Goal: Transaction & Acquisition: Purchase product/service

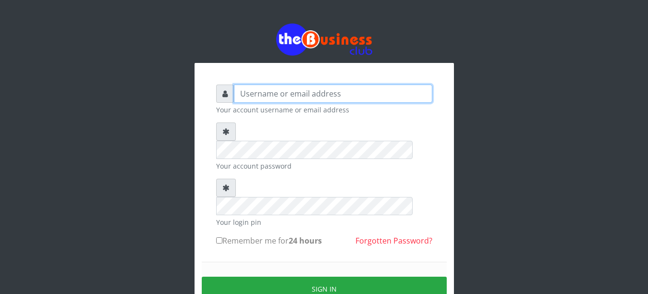
type input "YaronMarcuz"
click at [260, 92] on input "YaronMarcuz" at bounding box center [333, 94] width 199 height 18
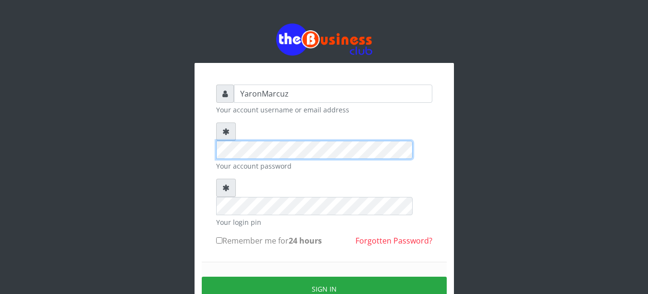
click at [205, 129] on div "YaronMarcuz Your account username or email address Your account password Your l…" at bounding box center [325, 209] width 260 height 293
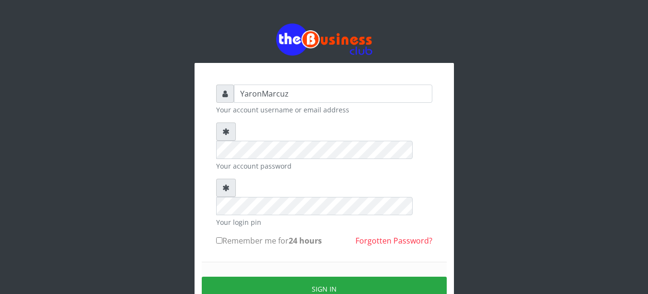
click at [217, 237] on input "Remember me for 24 hours" at bounding box center [219, 240] width 6 height 6
checkbox input "true"
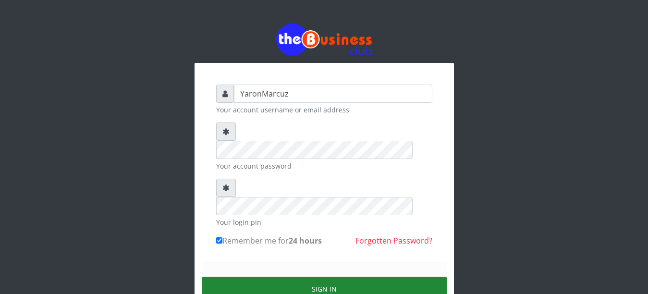
click at [234, 277] on button "Sign in" at bounding box center [324, 289] width 245 height 25
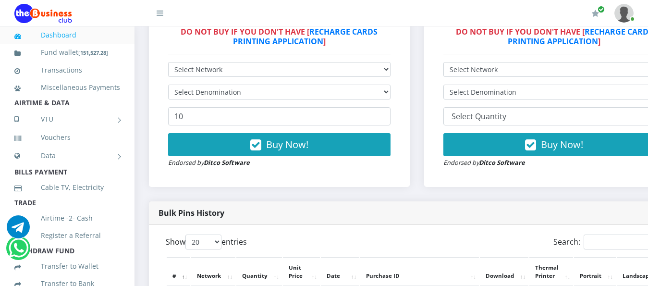
scroll to position [346, 0]
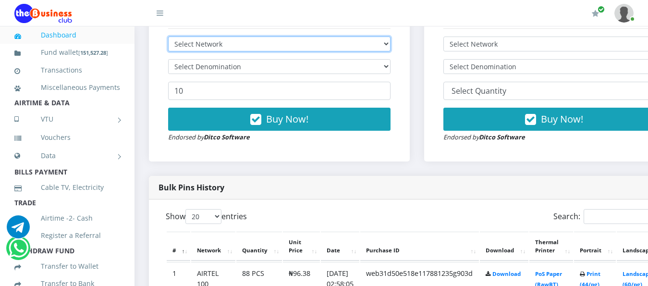
drag, startPoint x: 323, startPoint y: 30, endPoint x: 320, endPoint y: 36, distance: 6.7
click at [323, 37] on select "Select Network MTN Globacom 9Mobile Airtel" at bounding box center [279, 44] width 223 height 15
select select "MTN"
click at [168, 37] on select "Select Network MTN Globacom 9Mobile Airtel" at bounding box center [279, 44] width 223 height 15
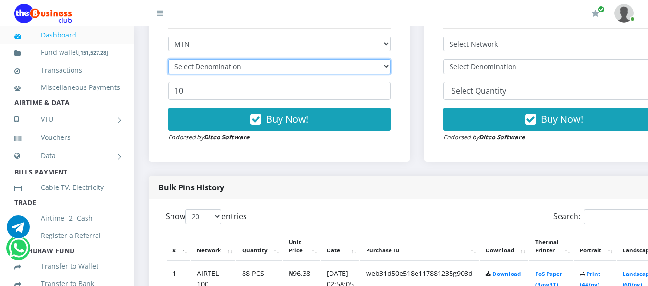
click at [288, 59] on select "Select Denomination" at bounding box center [279, 66] width 223 height 15
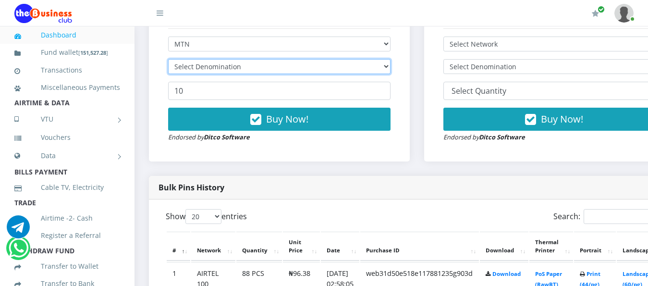
click at [288, 59] on select "Select Denomination" at bounding box center [279, 66] width 223 height 15
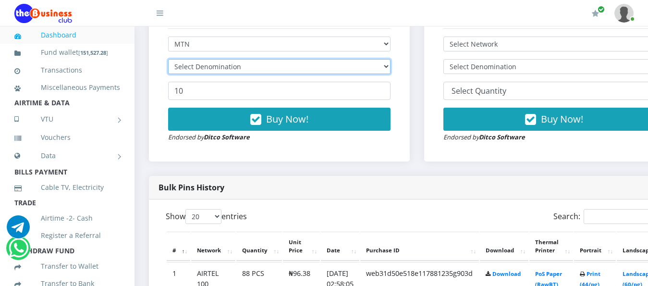
click at [288, 59] on select "Select Denomination" at bounding box center [279, 66] width 223 height 15
click at [292, 59] on select "Select Denomination" at bounding box center [279, 66] width 223 height 15
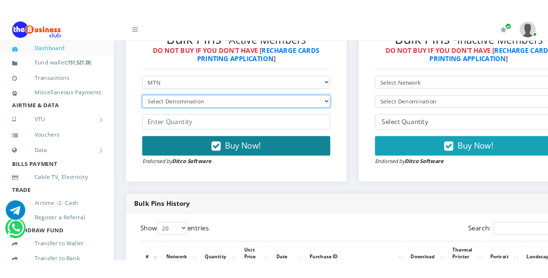
scroll to position [298, 0]
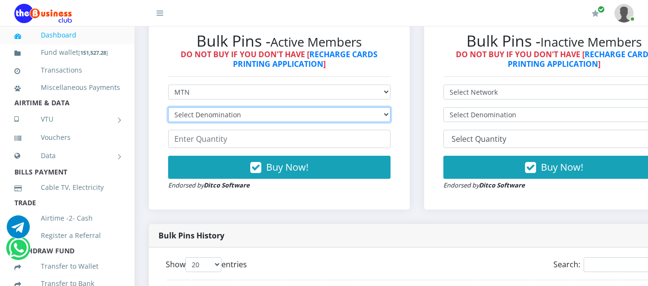
click at [344, 107] on select "Select Denomination MTN NGN100 - ₦96.99 MTN NGN200 - ₦193.98 MTN NGN400 - ₦387.…" at bounding box center [279, 114] width 223 height 15
select select "484.95-500"
click at [168, 107] on select "Select Denomination MTN NGN100 - ₦96.99 MTN NGN200 - ₦193.98 MTN NGN400 - ₦387.…" at bounding box center [279, 114] width 223 height 15
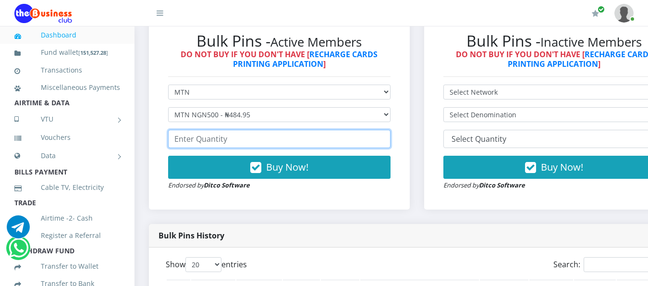
click at [234, 132] on input "number" at bounding box center [279, 139] width 223 height 18
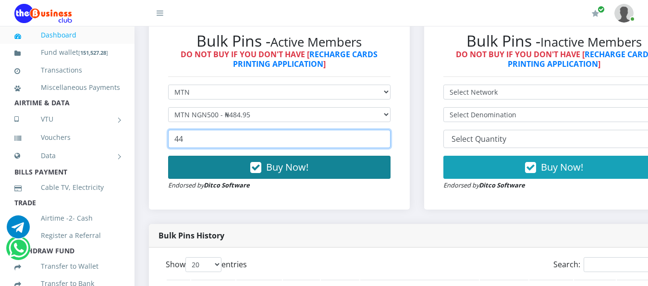
type input "44"
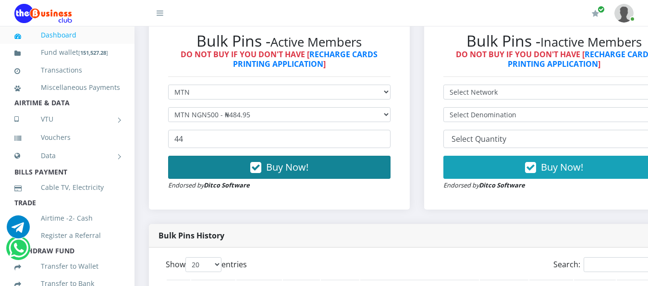
click at [207, 159] on button "Buy Now!" at bounding box center [279, 167] width 223 height 23
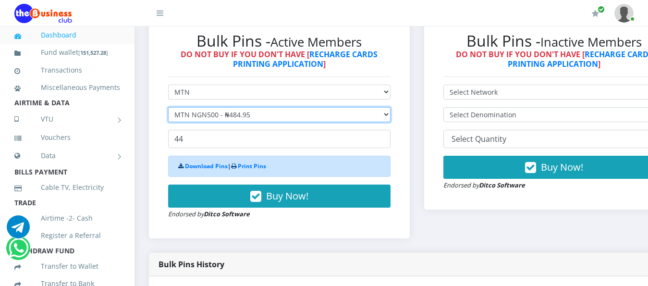
click at [224, 107] on select "Select Denomination MTN NGN100 - ₦96.99 MTN NGN200 - ₦193.98 MTN NGN400 - ₦387.…" at bounding box center [279, 114] width 223 height 15
select select "193.98-200"
click at [168, 107] on select "Select Denomination MTN NGN100 - ₦96.99 MTN NGN200 - ₦193.98 MTN NGN400 - ₦387.…" at bounding box center [279, 114] width 223 height 15
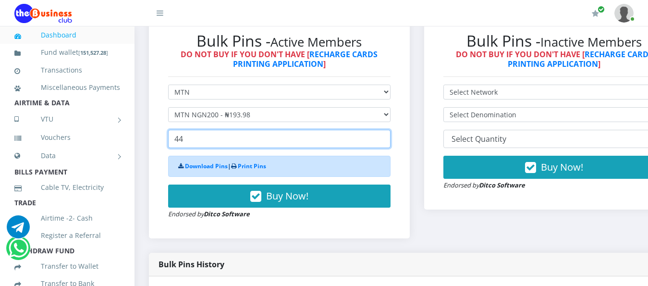
drag, startPoint x: 216, startPoint y: 136, endPoint x: 164, endPoint y: 130, distance: 52.7
click at [164, 130] on div "Bulk Pins - Active Members DO NOT BUY IF YOU DON'T HAVE [ RECHARGE CARDS PRINTI…" at bounding box center [280, 125] width 242 height 207
type input "1"
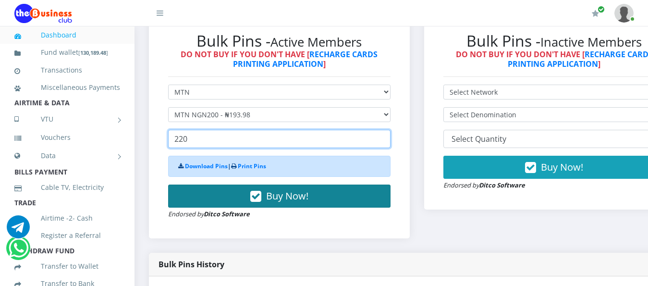
type input "220"
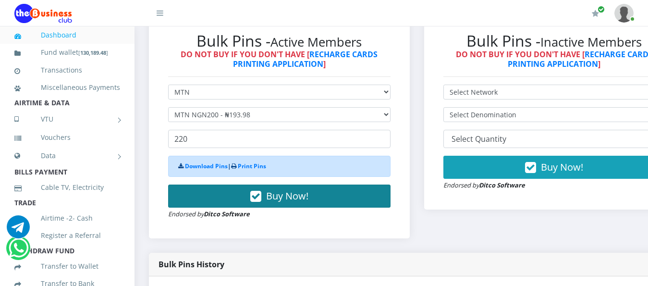
click at [203, 185] on button "Buy Now!" at bounding box center [279, 196] width 223 height 23
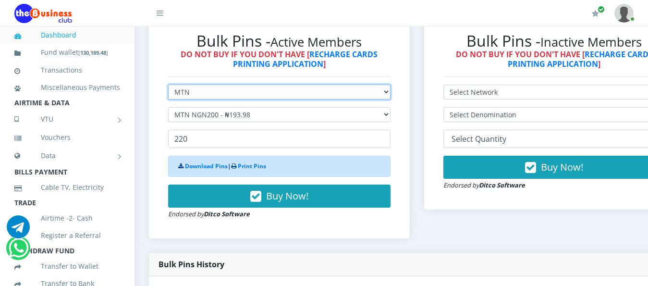
click at [225, 85] on select "Select Network MTN Globacom 9Mobile Airtel" at bounding box center [279, 92] width 223 height 15
click at [168, 85] on select "Select Network MTN Globacom 9Mobile Airtel" at bounding box center [279, 92] width 223 height 15
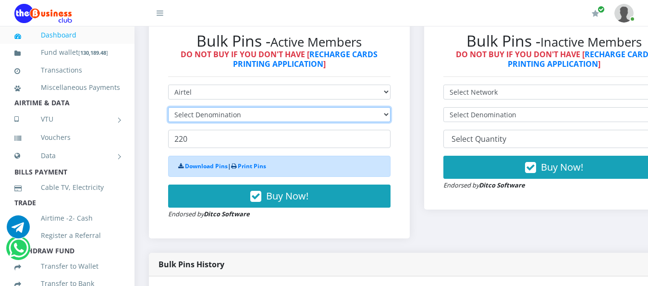
click at [311, 108] on select "Select Denomination" at bounding box center [279, 114] width 223 height 15
click at [363, 107] on select "Select Denomination" at bounding box center [279, 114] width 223 height 15
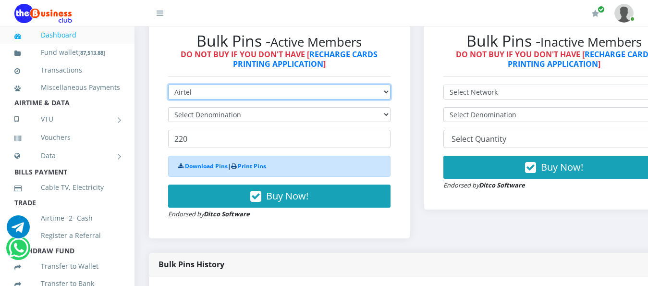
click at [350, 85] on select "Select Network MTN Globacom 9Mobile Airtel" at bounding box center [279, 92] width 223 height 15
select select "MTN"
click at [168, 85] on select "Select Network MTN Globacom 9Mobile Airtel" at bounding box center [279, 92] width 223 height 15
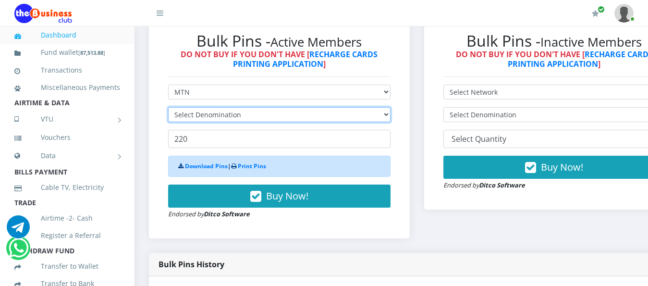
click at [374, 107] on select "Select Denomination" at bounding box center [279, 114] width 223 height 15
click at [374, 107] on select "Select Denomination MTN NGN100 - ₦96.99 MTN NGN200 - ₦193.98 MTN NGN400 - ₦387.…" at bounding box center [279, 114] width 223 height 15
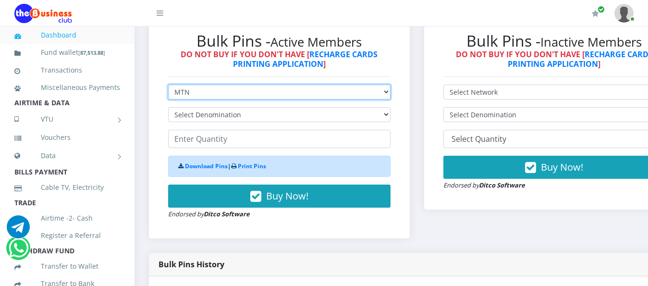
click at [365, 85] on select "Select Network MTN Globacom 9Mobile Airtel" at bounding box center [279, 92] width 223 height 15
select select "Airtel"
click at [168, 85] on select "Select Network MTN Globacom 9Mobile Airtel" at bounding box center [279, 92] width 223 height 15
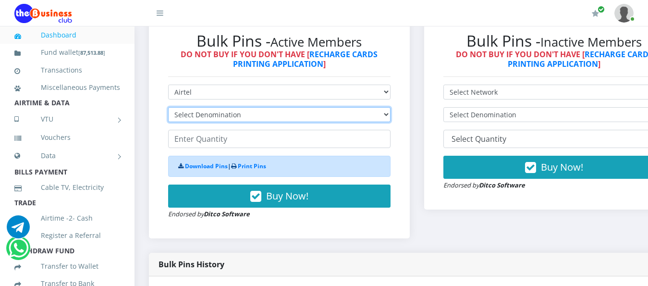
click at [391, 108] on select "Select Denomination Airtel NGN100 - ₦96.38 Airtel NGN200 - ₦192.76 Airtel NGN50…" at bounding box center [279, 114] width 223 height 15
select select "192.76-200"
click at [168, 107] on select "Select Denomination Airtel NGN100 - ₦96.38 Airtel NGN200 - ₦192.76 Airtel NGN50…" at bounding box center [279, 114] width 223 height 15
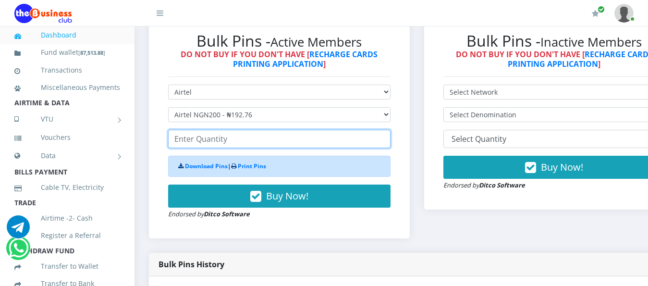
click at [187, 135] on input "number" at bounding box center [279, 139] width 223 height 18
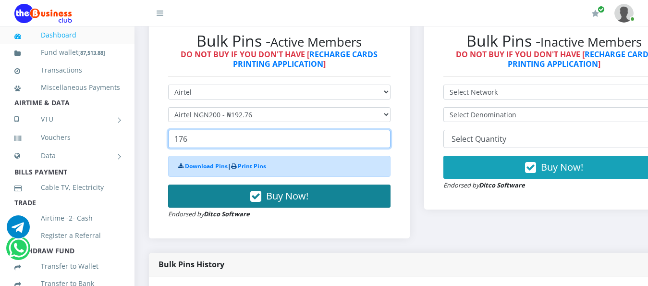
type input "176"
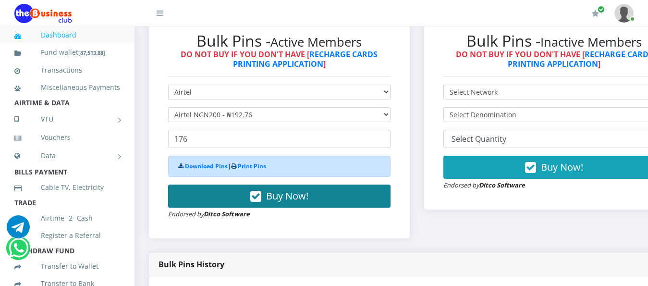
click at [224, 187] on button "Buy Now!" at bounding box center [279, 196] width 223 height 23
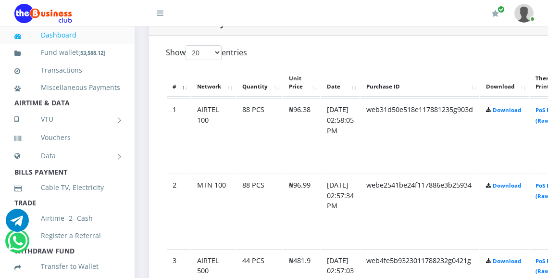
scroll to position [586, 0]
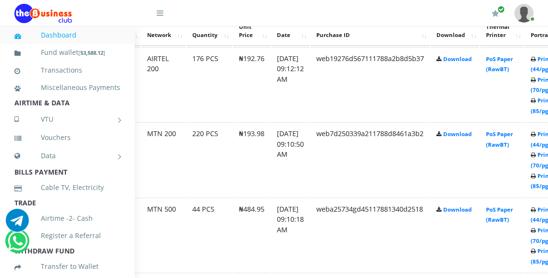
scroll to position [561, 53]
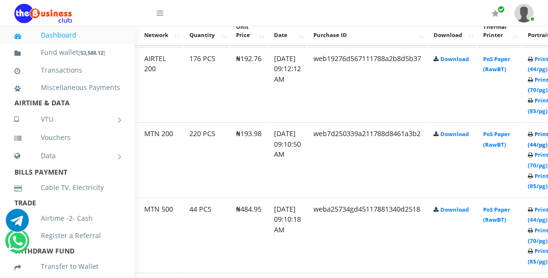
click at [538, 130] on link "Print (44/pg)" at bounding box center [538, 139] width 21 height 18
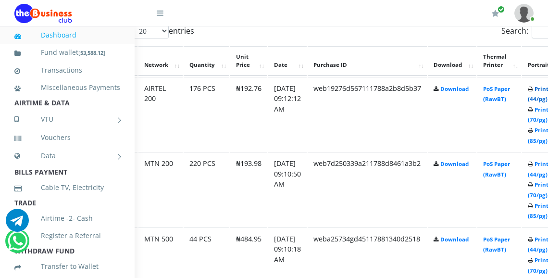
drag, startPoint x: 0, startPoint y: 0, endPoint x: 539, endPoint y: 77, distance: 544.9
click at [539, 85] on link "Print (44/pg)" at bounding box center [538, 94] width 21 height 18
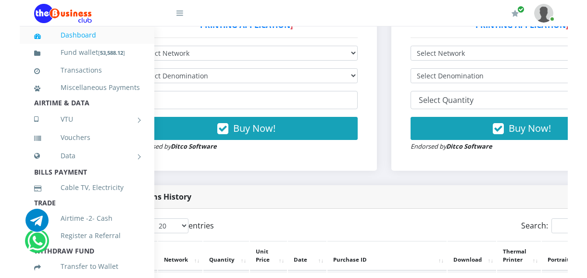
scroll to position [321, 53]
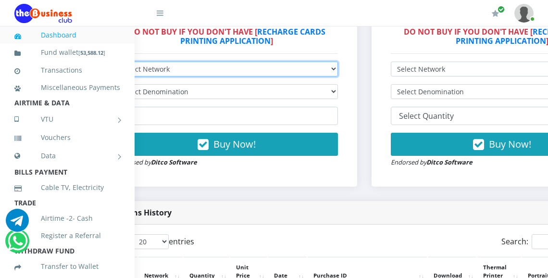
click at [247, 64] on select "Select Network MTN Globacom 9Mobile Airtel" at bounding box center [226, 69] width 223 height 15
select select "MTN"
click at [115, 62] on select "Select Network MTN Globacom 9Mobile Airtel" at bounding box center [226, 69] width 223 height 15
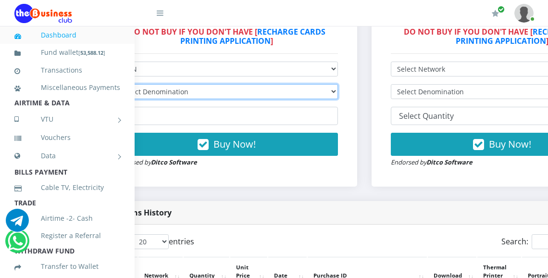
click at [313, 84] on select "Select Denomination" at bounding box center [226, 91] width 223 height 15
click at [336, 84] on select "Select Denomination MTN NGN100 - ₦96.99 MTN NGN200 - ₦193.98 MTN NGN400 - ₦387.…" at bounding box center [226, 91] width 223 height 15
select select "96.99-100"
click at [115, 84] on select "Select Denomination MTN NGN100 - ₦96.99 MTN NGN200 - ₦193.98 MTN NGN400 - ₦387.…" at bounding box center [226, 91] width 223 height 15
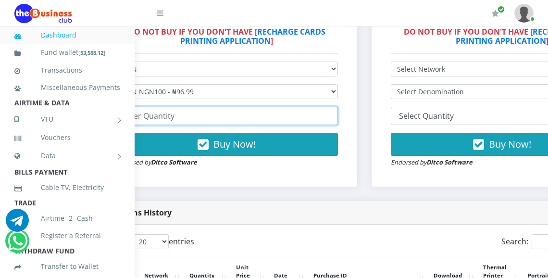
click at [181, 107] on input "number" at bounding box center [226, 116] width 223 height 18
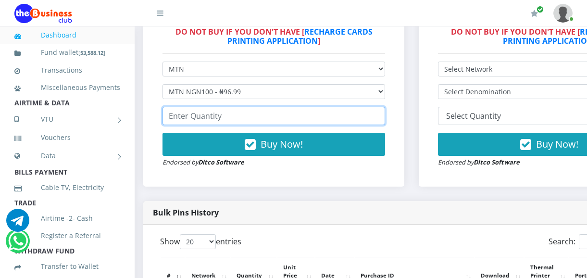
scroll to position [321, 15]
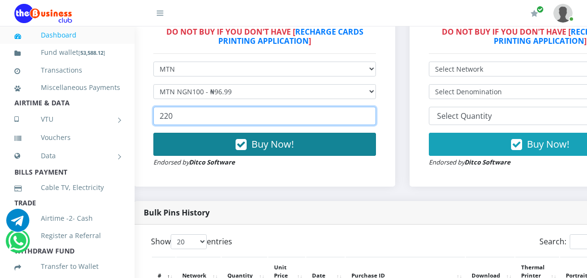
type input "220"
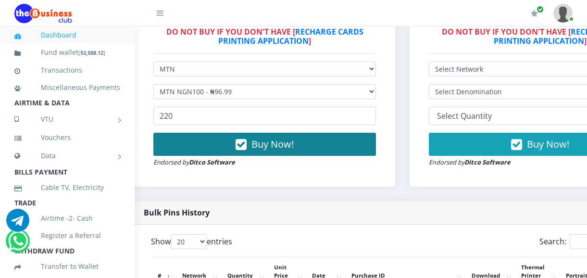
click at [282, 144] on button "Buy Now!" at bounding box center [264, 144] width 223 height 23
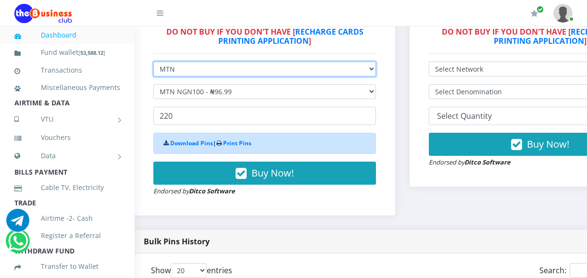
click at [241, 63] on select "Select Network MTN Globacom 9Mobile Airtel" at bounding box center [264, 69] width 223 height 15
select select "Airtel"
click at [153, 62] on select "Select Network MTN Globacom 9Mobile Airtel" at bounding box center [264, 69] width 223 height 15
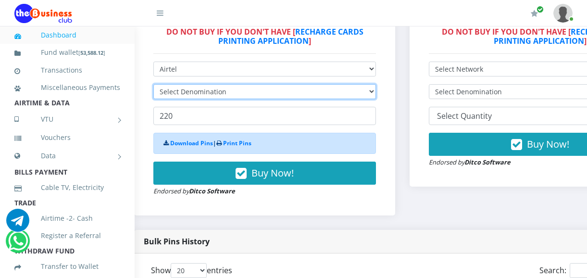
click at [212, 84] on select "Select Denomination" at bounding box center [264, 91] width 223 height 15
click at [375, 84] on select "Select Denomination" at bounding box center [264, 91] width 223 height 15
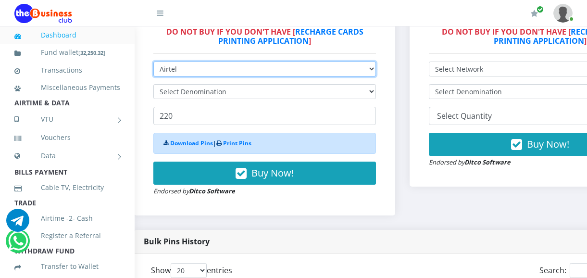
click at [376, 63] on select "Select Network MTN Globacom 9Mobile Airtel" at bounding box center [264, 69] width 223 height 15
click at [153, 62] on select "Select Network MTN Globacom 9Mobile Airtel" at bounding box center [264, 69] width 223 height 15
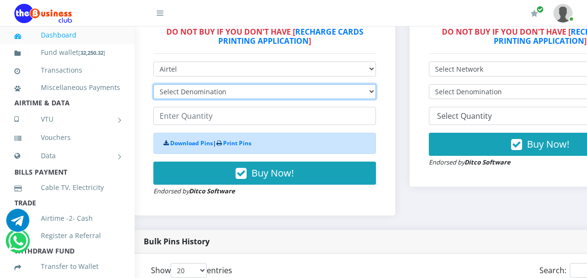
click at [358, 84] on select "Select Denomination Airtel NGN100 - ₦96.38 Airtel NGN200 - ₦192.76 Airtel NGN50…" at bounding box center [264, 91] width 223 height 15
select select "96.38-100"
click at [153, 84] on select "Select Denomination Airtel NGN100 - ₦96.38 Airtel NGN200 - ₦192.76 Airtel NGN50…" at bounding box center [264, 91] width 223 height 15
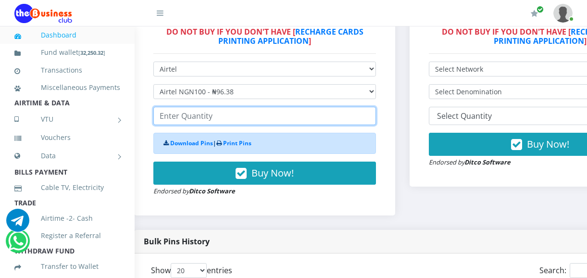
click at [206, 109] on input "number" at bounding box center [264, 116] width 223 height 18
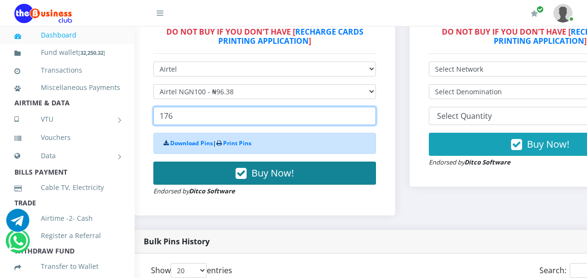
type input "176"
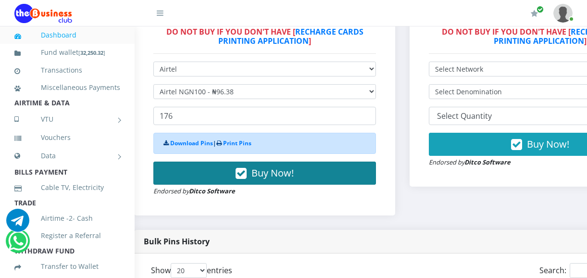
click at [209, 162] on button "Buy Now!" at bounding box center [264, 173] width 223 height 23
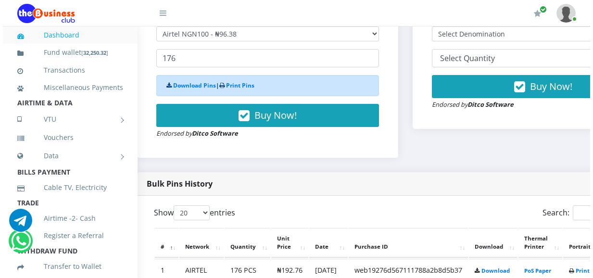
scroll to position [369, 15]
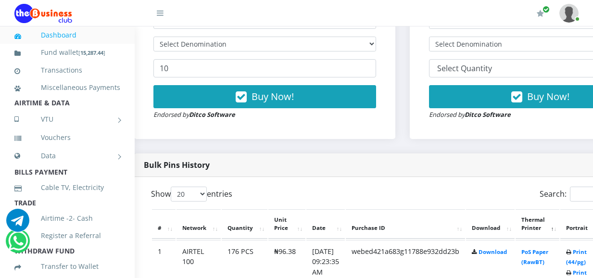
scroll to position [368, 15]
click at [586, 248] on link "Print (44/pg)" at bounding box center [576, 257] width 21 height 18
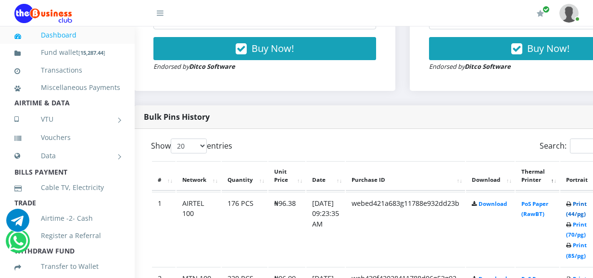
scroll to position [464, 15]
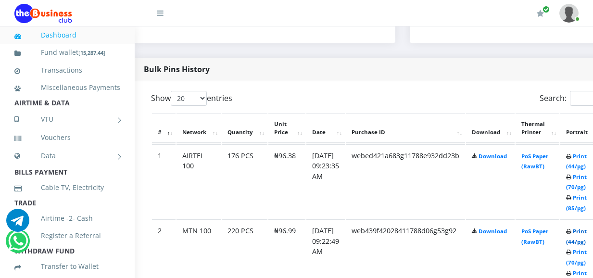
click at [586, 227] on link "Print (44/pg)" at bounding box center [576, 236] width 21 height 18
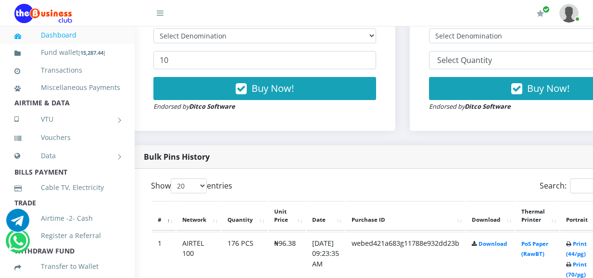
scroll to position [335, 15]
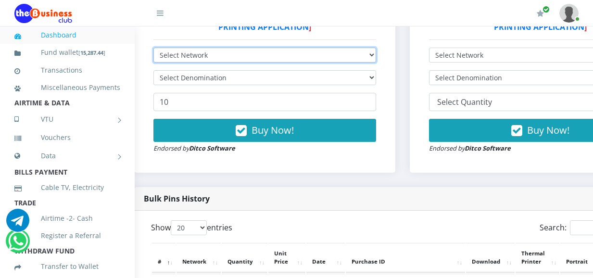
click at [357, 50] on select "Select Network MTN Globacom 9Mobile Airtel" at bounding box center [264, 55] width 223 height 15
select select "MTN"
click at [153, 48] on select "Select Network MTN Globacom 9Mobile Airtel" at bounding box center [264, 55] width 223 height 15
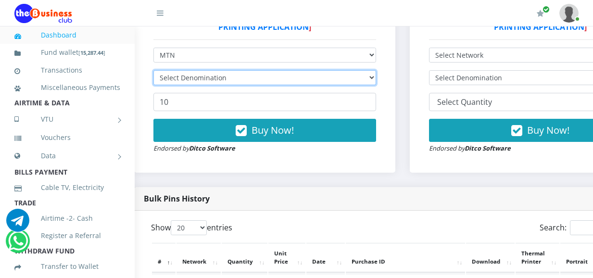
click at [230, 70] on select "Select Denomination" at bounding box center [264, 77] width 223 height 15
click at [353, 70] on select "Select Denomination" at bounding box center [264, 77] width 223 height 15
click at [354, 70] on select "Select Denomination" at bounding box center [264, 77] width 223 height 15
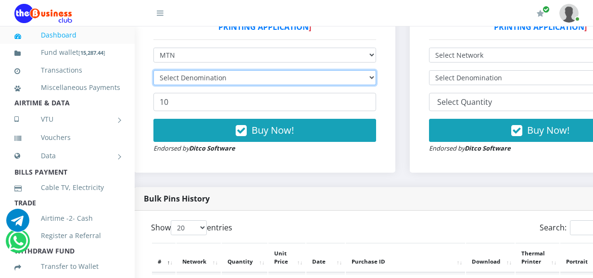
click at [354, 70] on select "Select Denomination" at bounding box center [264, 77] width 223 height 15
select select "193.98-200"
click at [153, 70] on select "Select Denomination MTN NGN100 - ₦96.99 MTN NGN200 - ₦193.98 MTN NGN400 - ₦387.…" at bounding box center [264, 77] width 223 height 15
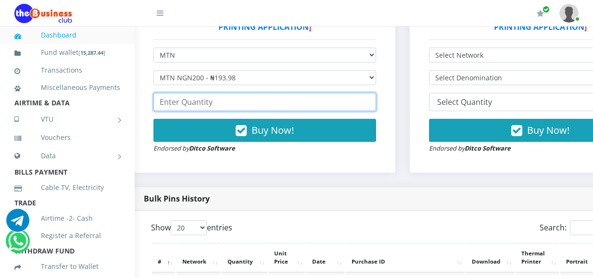
click at [202, 94] on input "number" at bounding box center [264, 102] width 223 height 18
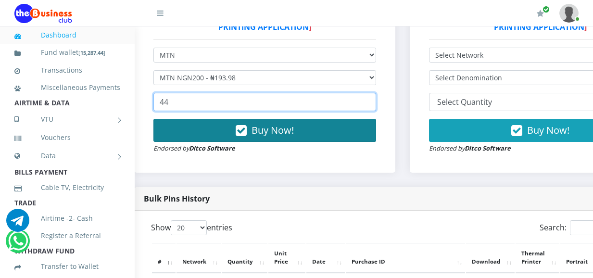
type input "44"
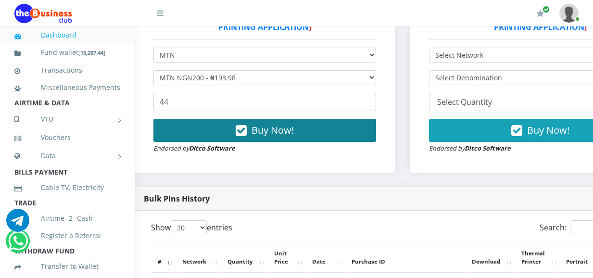
click at [202, 122] on button "Buy Now!" at bounding box center [264, 130] width 223 height 23
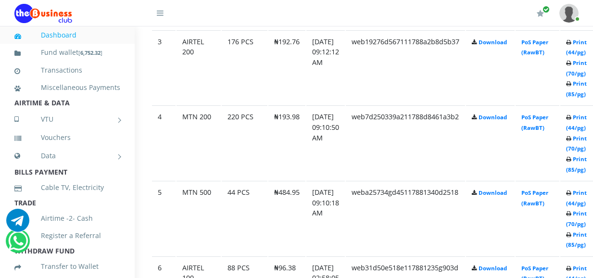
scroll to position [778, 15]
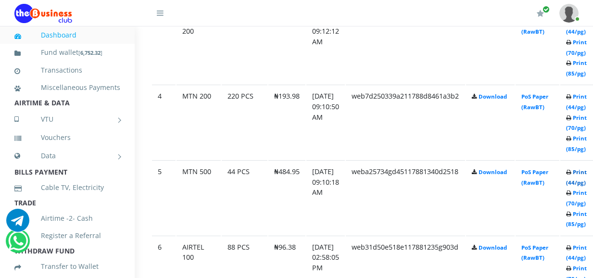
click at [586, 168] on link "Print (44/pg)" at bounding box center [576, 177] width 21 height 18
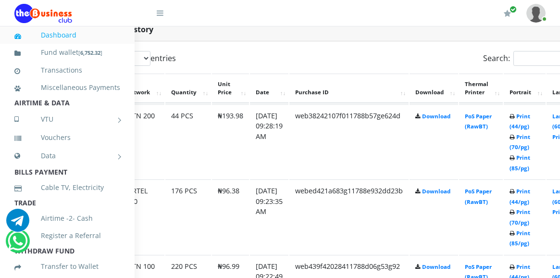
scroll to position [504, 79]
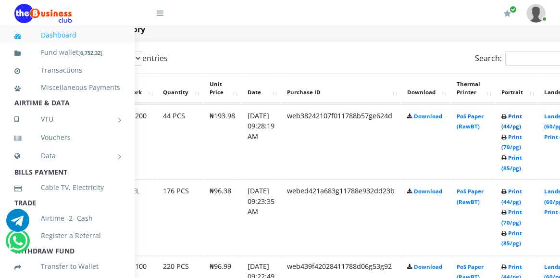
click at [522, 112] on link "Print (44/pg)" at bounding box center [511, 121] width 21 height 18
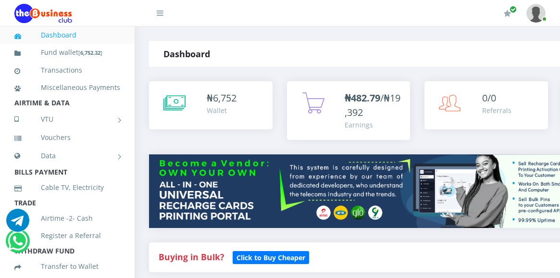
select select "MTN"
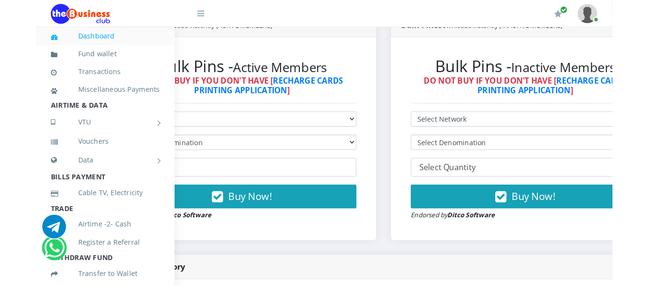
scroll to position [263, 67]
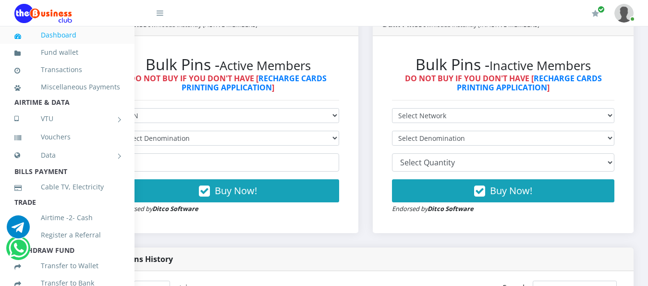
drag, startPoint x: 248, startPoint y: 285, endPoint x: 215, endPoint y: 294, distance: 33.8
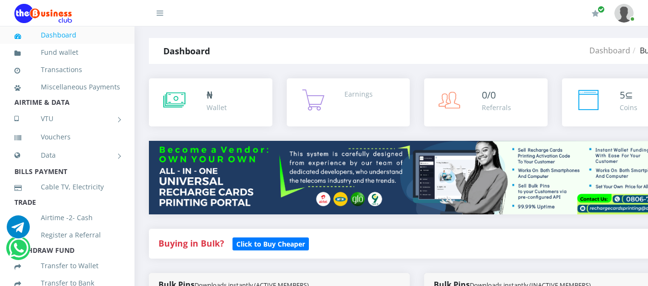
scroll to position [0, 0]
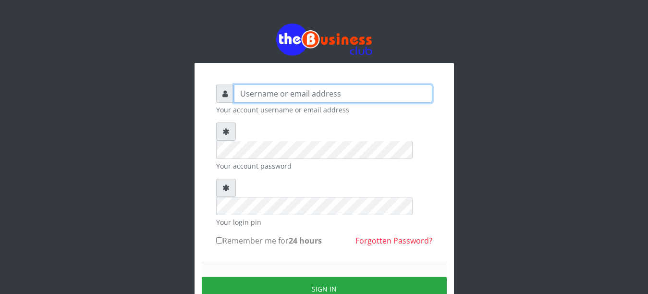
type input "YaronMarcuz"
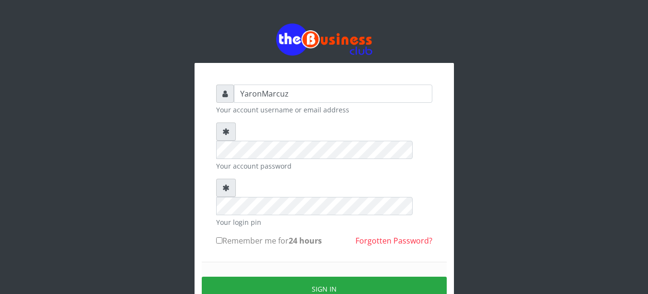
click at [222, 237] on input "Remember me for 24 hours" at bounding box center [219, 240] width 6 height 6
checkbox input "true"
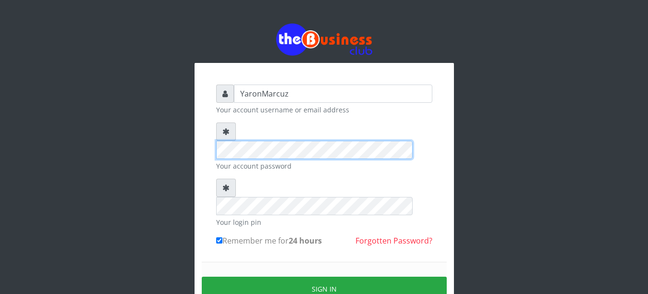
click at [225, 136] on div at bounding box center [324, 141] width 216 height 37
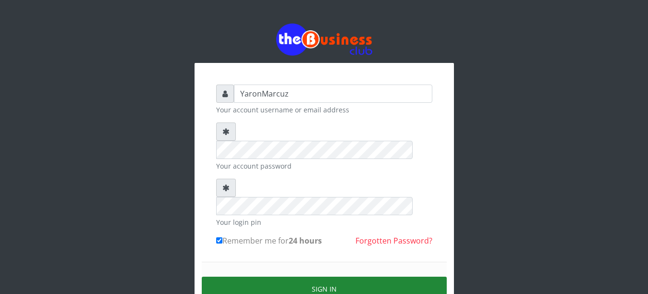
click at [295, 277] on button "Sign in" at bounding box center [324, 289] width 245 height 25
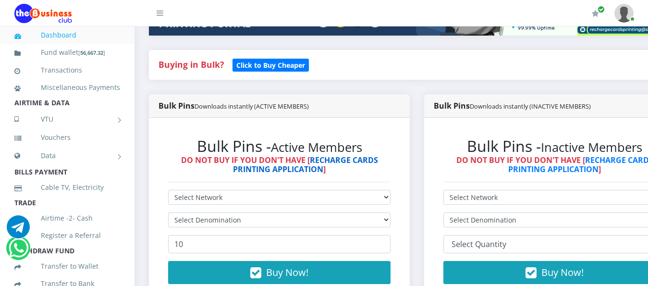
scroll to position [240, 0]
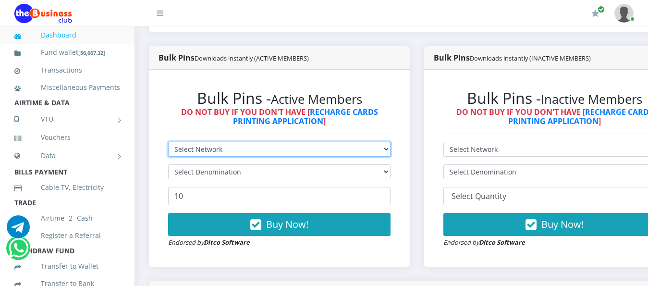
click at [376, 142] on select "Select Network MTN Globacom 9Mobile Airtel" at bounding box center [279, 149] width 223 height 15
select select "Airtel"
click at [168, 142] on select "Select Network MTN Globacom 9Mobile Airtel" at bounding box center [279, 149] width 223 height 15
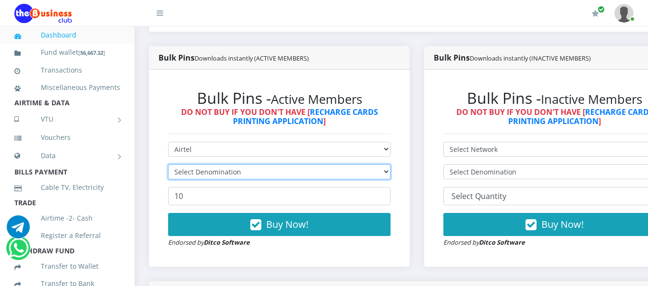
click at [346, 164] on select "Select Denomination" at bounding box center [279, 171] width 223 height 15
click at [347, 164] on select "Select Denomination" at bounding box center [279, 171] width 223 height 15
click at [325, 166] on select "Select Denomination" at bounding box center [279, 171] width 223 height 15
click at [326, 166] on select "Select Denomination" at bounding box center [279, 171] width 223 height 15
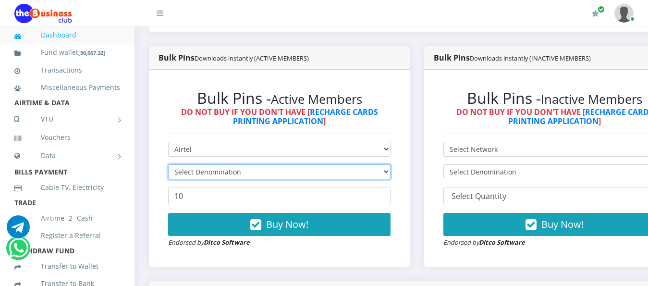
click at [326, 166] on select "Select Denomination" at bounding box center [279, 171] width 223 height 15
click at [327, 165] on select "Select Denomination" at bounding box center [279, 171] width 223 height 15
click at [391, 164] on select "Select Denomination" at bounding box center [279, 171] width 223 height 15
click at [168, 164] on select "Select Denomination Airtel NGN100 - ₦96.38 Airtel NGN200 - ₦192.76 Airtel NGN50…" at bounding box center [279, 171] width 223 height 15
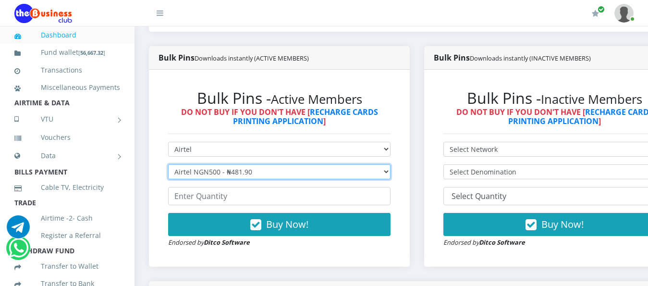
click at [298, 164] on select "Select Denomination Airtel NGN100 - ₦96.38 Airtel NGN200 - ₦192.76 Airtel NGN50…" at bounding box center [279, 171] width 223 height 15
click at [168, 164] on select "Select Denomination Airtel NGN100 - ₦96.38 Airtel NGN200 - ₦192.76 Airtel NGN50…" at bounding box center [279, 171] width 223 height 15
click at [297, 164] on select "Select Denomination Airtel NGN100 - ₦96.38 Airtel NGN200 - ₦192.76 Airtel NGN50…" at bounding box center [279, 171] width 223 height 15
click at [168, 164] on select "Select Denomination Airtel NGN100 - ₦96.38 Airtel NGN200 - ₦192.76 Airtel NGN50…" at bounding box center [279, 171] width 223 height 15
click at [296, 164] on select "Select Denomination Airtel NGN100 - ₦96.38 Airtel NGN200 - ₦192.76 Airtel NGN50…" at bounding box center [279, 171] width 223 height 15
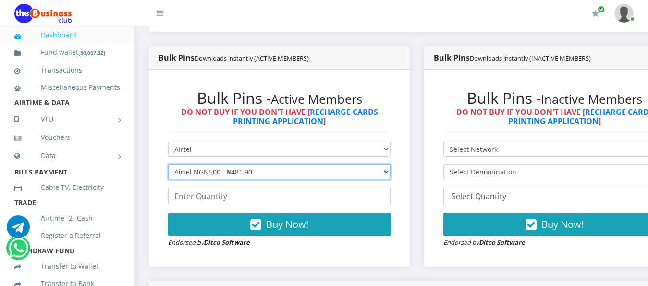
select select "963.8-1000"
click at [168, 164] on select "Select Denomination Airtel NGN100 - ₦96.38 Airtel NGN200 - ₦192.76 Airtel NGN50…" at bounding box center [279, 171] width 223 height 15
click at [274, 166] on select "Select Denomination Airtel NGN100 - ₦96.38 Airtel NGN200 - ₦192.76 Airtel NGN50…" at bounding box center [279, 171] width 223 height 15
click at [168, 164] on select "Select Denomination Airtel NGN100 - ₦96.38 Airtel NGN200 - ₦192.76 Airtel NGN50…" at bounding box center [279, 171] width 223 height 15
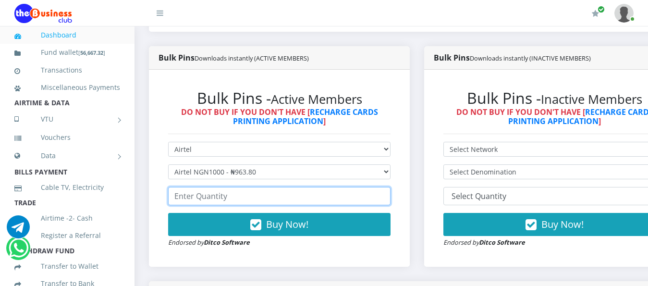
click at [230, 189] on input "number" at bounding box center [279, 196] width 223 height 18
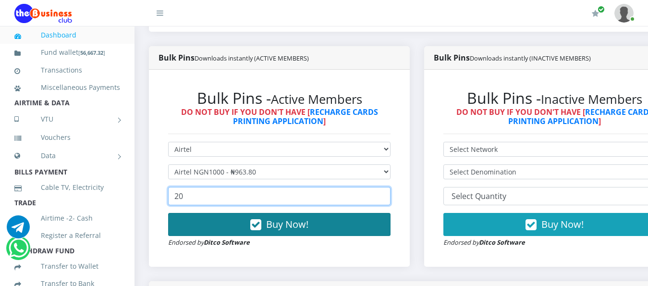
type input "20"
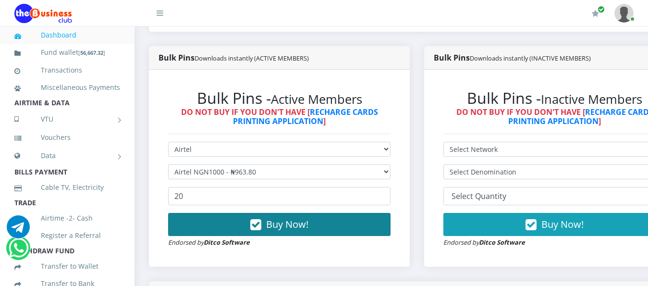
click at [237, 217] on button "Buy Now!" at bounding box center [279, 224] width 223 height 23
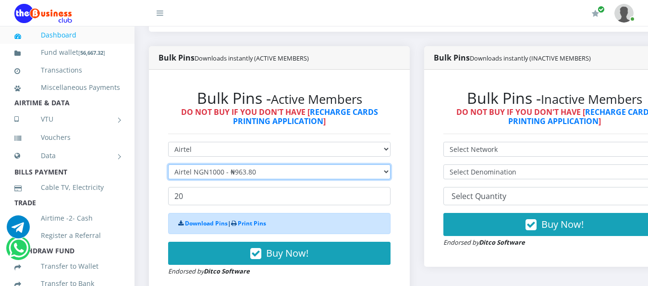
click at [243, 164] on select "Select Denomination Airtel NGN100 - ₦96.38 Airtel NGN200 - ₦192.76 Airtel NGN50…" at bounding box center [279, 171] width 223 height 15
select select "481.9-500"
click at [168, 164] on select "Select Denomination Airtel NGN100 - ₦96.38 Airtel NGN200 - ₦192.76 Airtel NGN50…" at bounding box center [279, 171] width 223 height 15
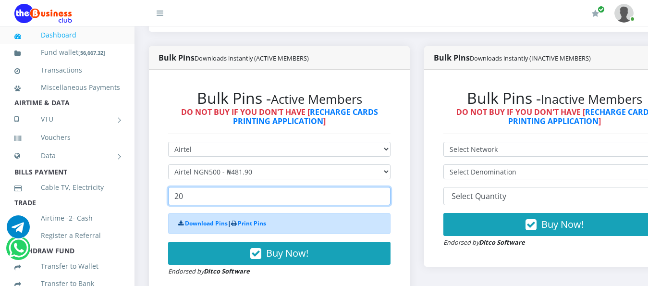
drag, startPoint x: 211, startPoint y: 190, endPoint x: 168, endPoint y: 187, distance: 43.4
click at [168, 187] on div "Bulk Pins - Active Members DO NOT BUY IF YOU DON'T HAVE [ RECHARGE CARDS PRINTI…" at bounding box center [280, 182] width 242 height 207
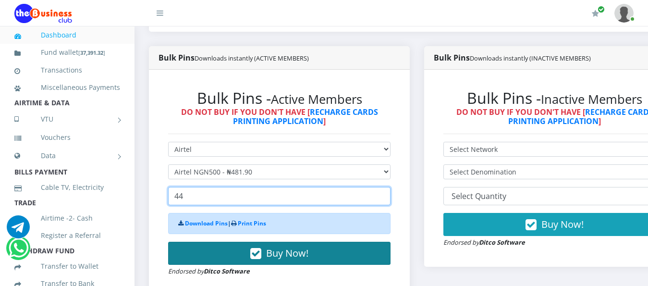
type input "44"
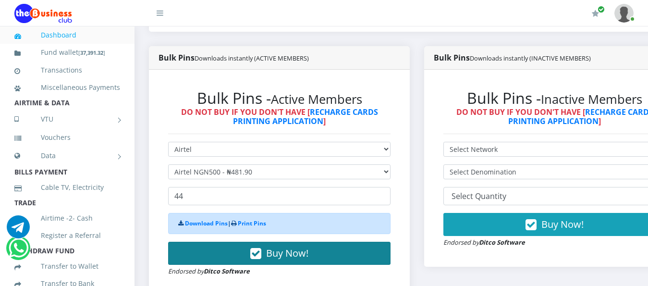
click at [241, 242] on button "Buy Now!" at bounding box center [279, 253] width 223 height 23
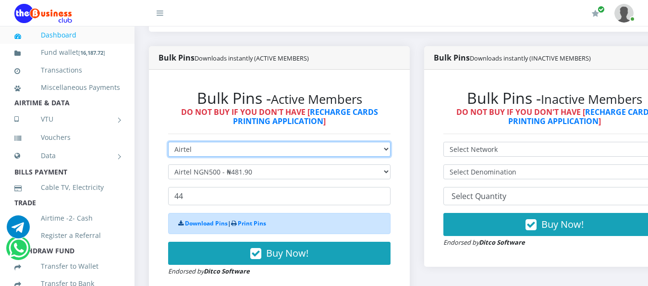
click at [245, 142] on select "Select Network MTN Globacom 9Mobile Airtel" at bounding box center [279, 149] width 223 height 15
select select "MTN"
click at [168, 142] on select "Select Network MTN Globacom 9Mobile Airtel" at bounding box center [279, 149] width 223 height 15
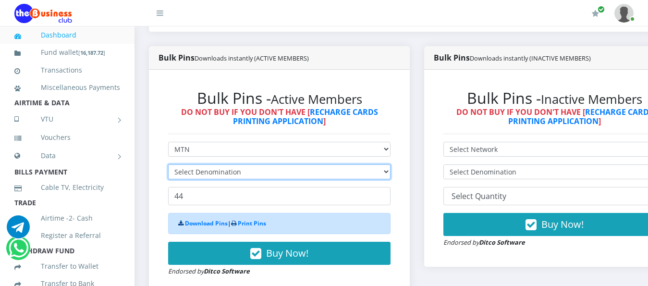
click at [216, 164] on select "Select Denomination" at bounding box center [279, 171] width 223 height 15
select select "96.99-100"
click at [168, 164] on select "Select Denomination MTN NGN100 - ₦96.99 MTN NGN200 - ₦193.98 MTN NGN400 - ₦387.…" at bounding box center [279, 171] width 223 height 15
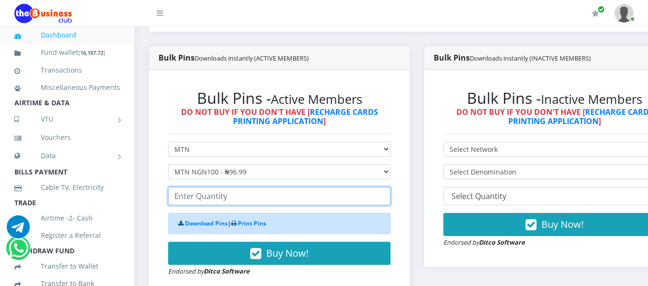
click at [219, 187] on input "number" at bounding box center [279, 196] width 223 height 18
type input "88"
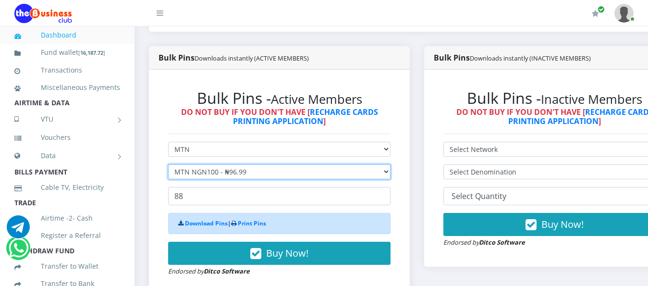
click at [231, 164] on select "Select Denomination MTN NGN100 - ₦96.99 MTN NGN200 - ₦193.98 MTN NGN400 - ₦387.…" at bounding box center [279, 171] width 223 height 15
select select "193.98-200"
click at [168, 164] on select "Select Denomination MTN NGN100 - ₦96.99 MTN NGN200 - ₦193.98 MTN NGN400 - ₦387.…" at bounding box center [279, 171] width 223 height 15
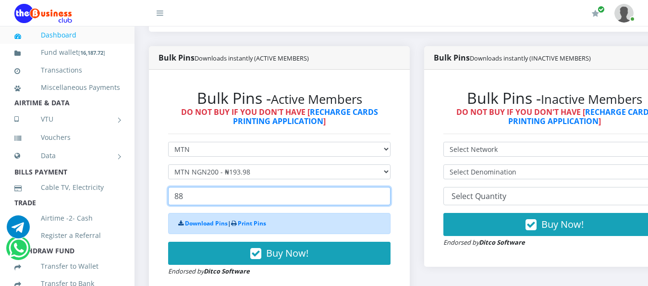
drag, startPoint x: 212, startPoint y: 186, endPoint x: 165, endPoint y: 186, distance: 47.6
click at [165, 186] on div "Bulk Pins - Active Members DO NOT BUY IF YOU DON'T HAVE [ RECHARGE CARDS PRINTI…" at bounding box center [280, 182] width 242 height 207
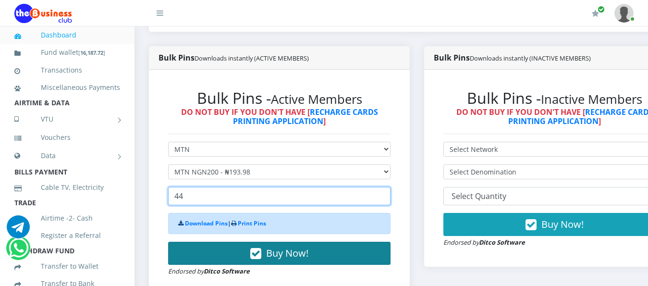
type input "44"
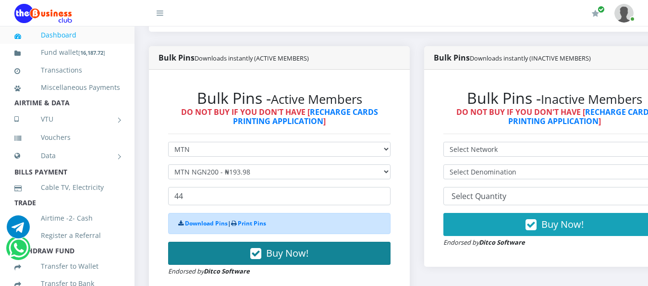
click at [242, 244] on button "Buy Now!" at bounding box center [279, 253] width 223 height 23
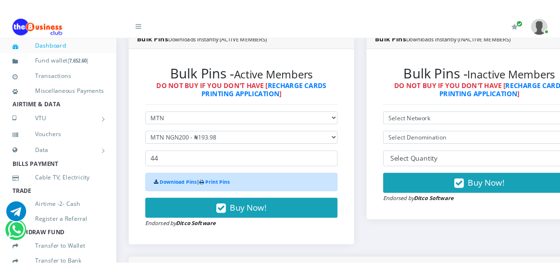
scroll to position [269, 0]
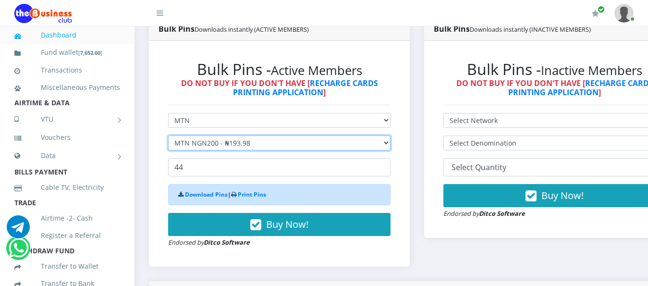
click at [222, 136] on select "Select Denomination MTN NGN100 - ₦96.99 MTN NGN200 - ₦193.98 MTN NGN400 - ₦387.…" at bounding box center [279, 143] width 223 height 15
select select "96.99-100"
click at [168, 136] on select "Select Denomination MTN NGN100 - ₦96.99 MTN NGN200 - ₦193.98 MTN NGN400 - ₦387.…" at bounding box center [279, 143] width 223 height 15
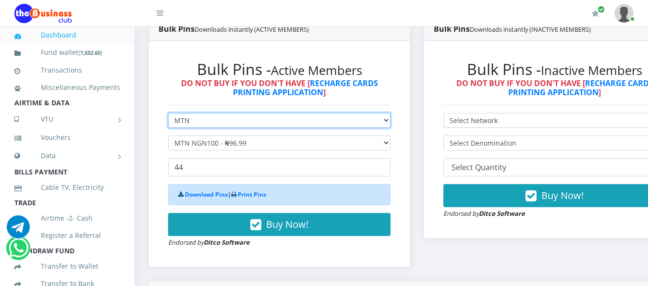
click at [230, 118] on select "Select Network MTN Globacom 9Mobile Airtel" at bounding box center [279, 120] width 223 height 15
select select "Airtel"
click at [168, 113] on select "Select Network MTN Globacom 9Mobile Airtel" at bounding box center [279, 120] width 223 height 15
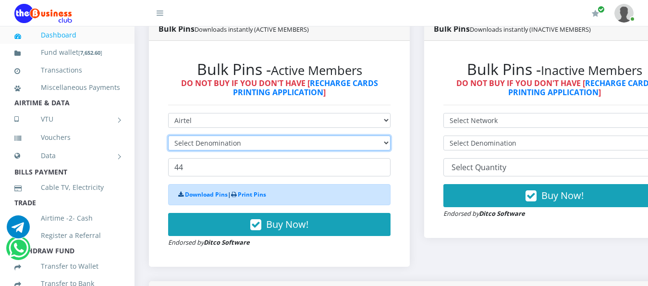
click at [211, 136] on select "Select Denomination" at bounding box center [279, 143] width 223 height 15
click at [222, 136] on select "Select Denomination" at bounding box center [279, 143] width 223 height 15
click at [247, 136] on select "Select Denomination" at bounding box center [279, 143] width 223 height 15
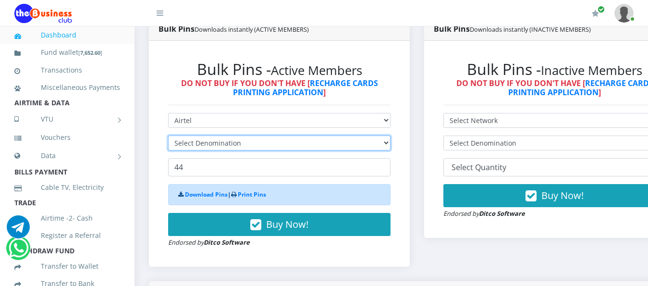
click at [247, 136] on select "Select Denomination" at bounding box center [279, 143] width 223 height 15
click at [247, 136] on select "Select Denomination Airtel NGN100 - ₦96.38 Airtel NGN200 - ₦192.76 Airtel NGN50…" at bounding box center [279, 143] width 223 height 15
click at [246, 136] on select "Select Denomination Airtel NGN100 - ₦96.38 Airtel NGN200 - ₦192.76 Airtel NGN50…" at bounding box center [279, 143] width 223 height 15
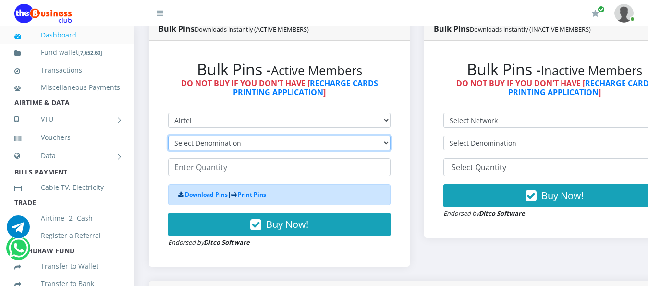
click at [246, 136] on select "Select Denomination Airtel NGN100 - ₦96.38 Airtel NGN200 - ₦192.76 Airtel NGN50…" at bounding box center [279, 143] width 223 height 15
select select "96.38-100"
click at [168, 136] on select "Select Denomination Airtel NGN100 - ₦96.38 Airtel NGN200 - ₦192.76 Airtel NGN50…" at bounding box center [279, 143] width 223 height 15
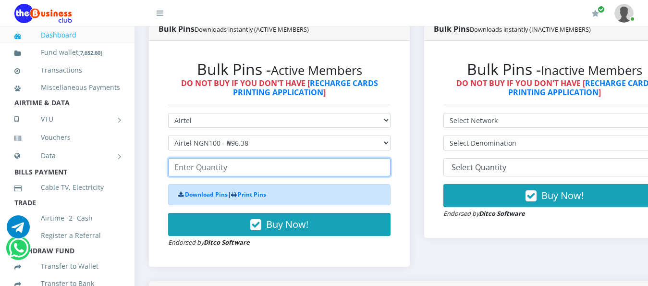
click at [214, 158] on input "number" at bounding box center [279, 167] width 223 height 18
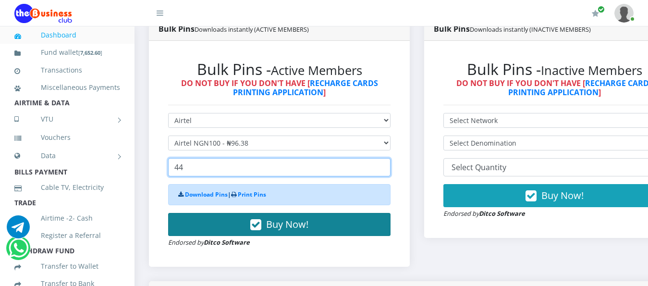
type input "44"
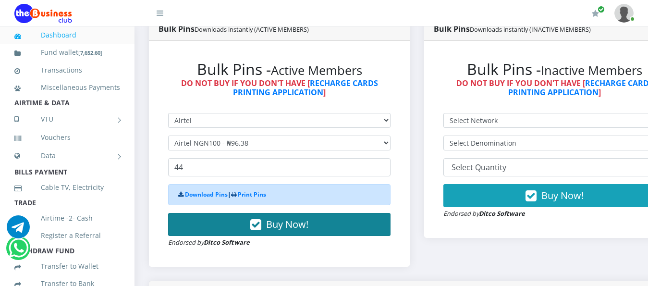
click at [198, 213] on button "Buy Now!" at bounding box center [279, 224] width 223 height 23
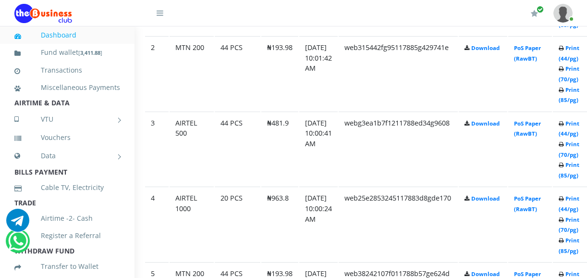
scroll to position [647, 22]
click at [560, 120] on link "Print (44/pg)" at bounding box center [569, 129] width 21 height 18
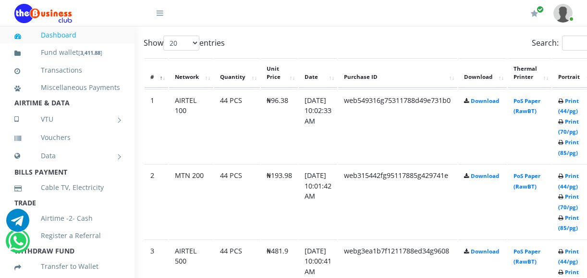
scroll to position [519, 22]
click at [579, 172] on link "Print (44/pg)" at bounding box center [569, 181] width 21 height 18
click at [579, 103] on link "Print (44/pg)" at bounding box center [569, 107] width 21 height 18
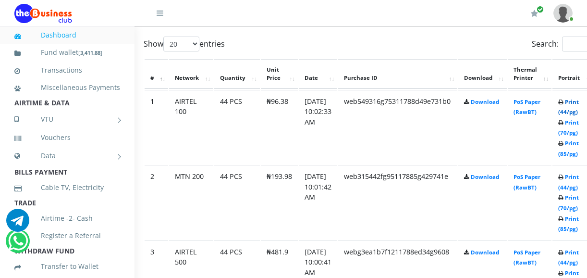
click at [579, 98] on link "Print (44/pg)" at bounding box center [569, 107] width 21 height 18
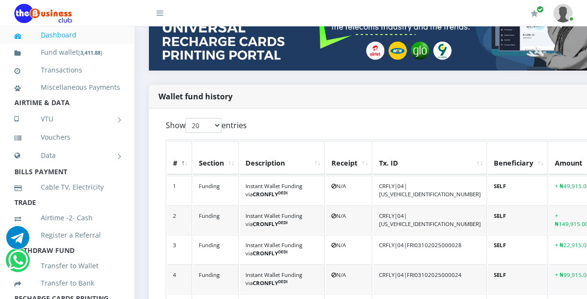
scroll to position [192, 0]
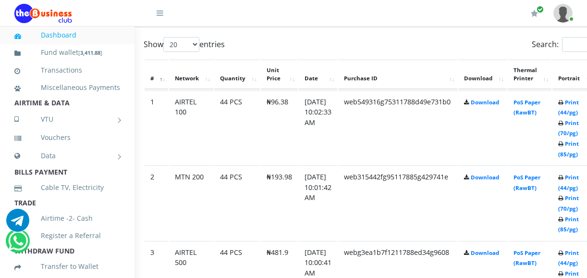
scroll to position [518, 22]
click at [579, 249] on link "Print (44/pg)" at bounding box center [569, 258] width 21 height 18
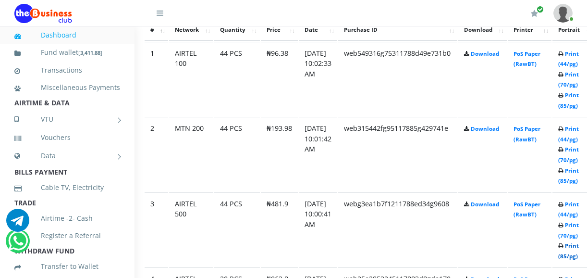
scroll to position [662, 22]
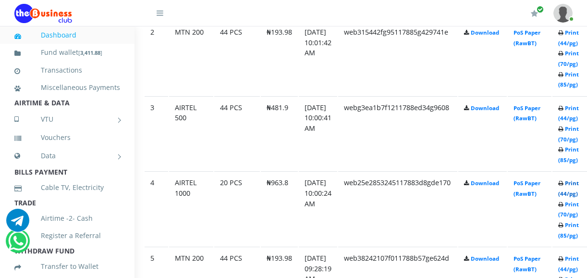
click at [579, 179] on link "Print (44/pg)" at bounding box center [569, 188] width 21 height 18
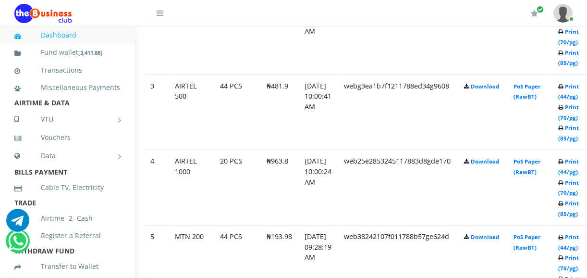
scroll to position [662, 22]
